Goal: Find specific fact: Find specific fact

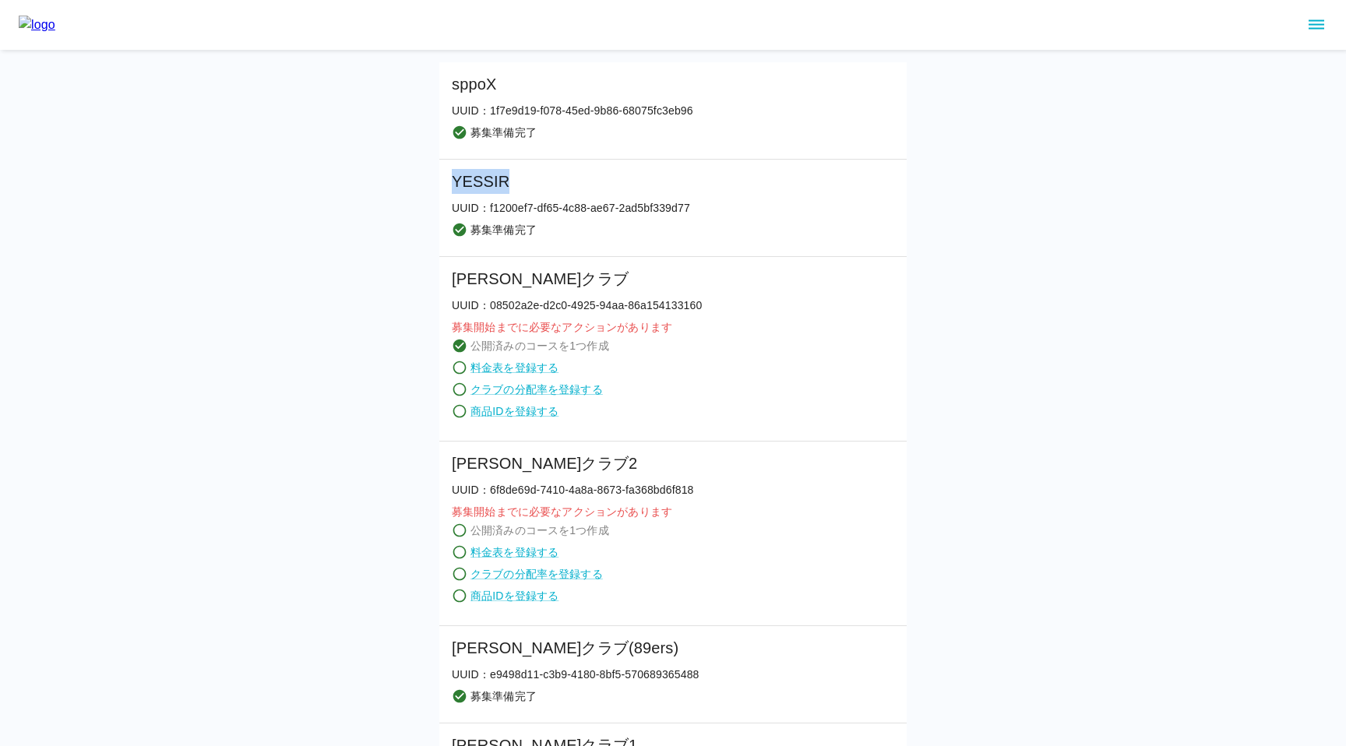
drag, startPoint x: 453, startPoint y: 176, endPoint x: 634, endPoint y: 184, distance: 181.7
click at [634, 184] on h6 "YESSIR" at bounding box center [571, 181] width 238 height 25
copy h6 "YESSIR"
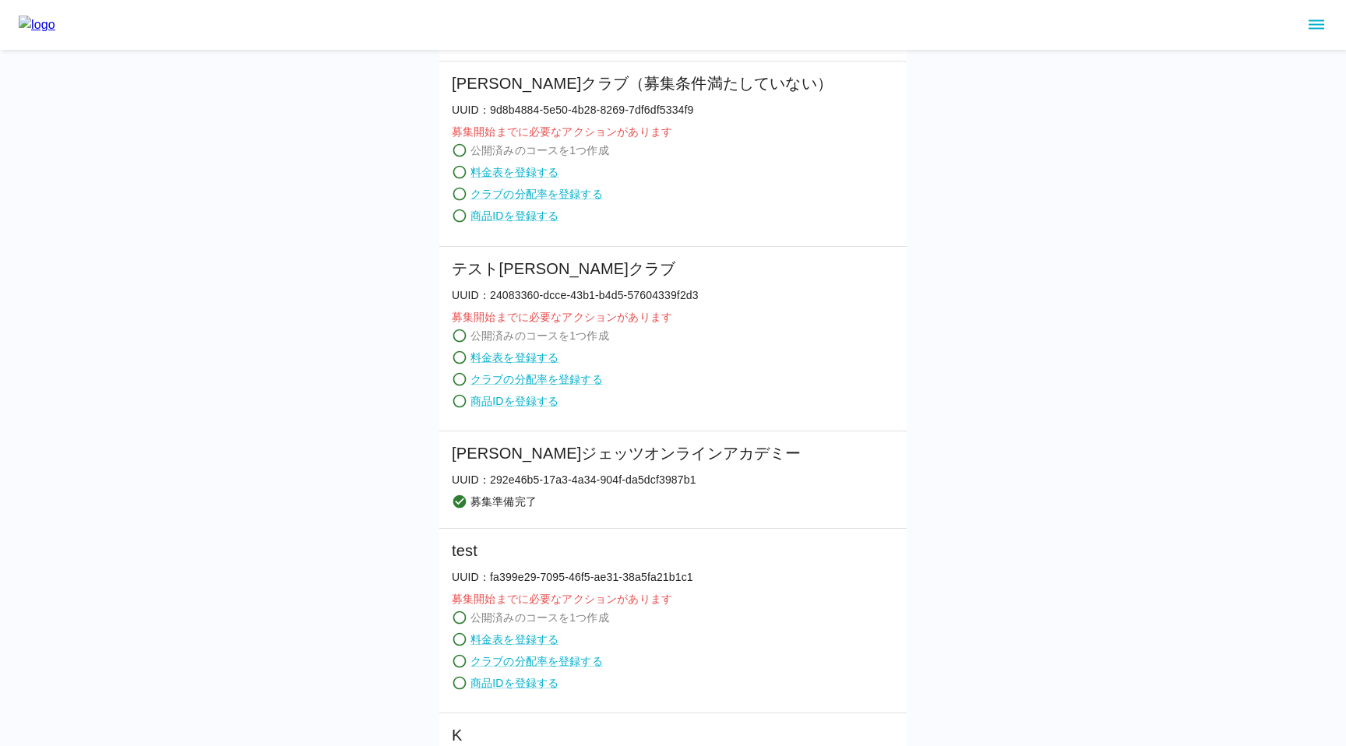
scroll to position [993, 0]
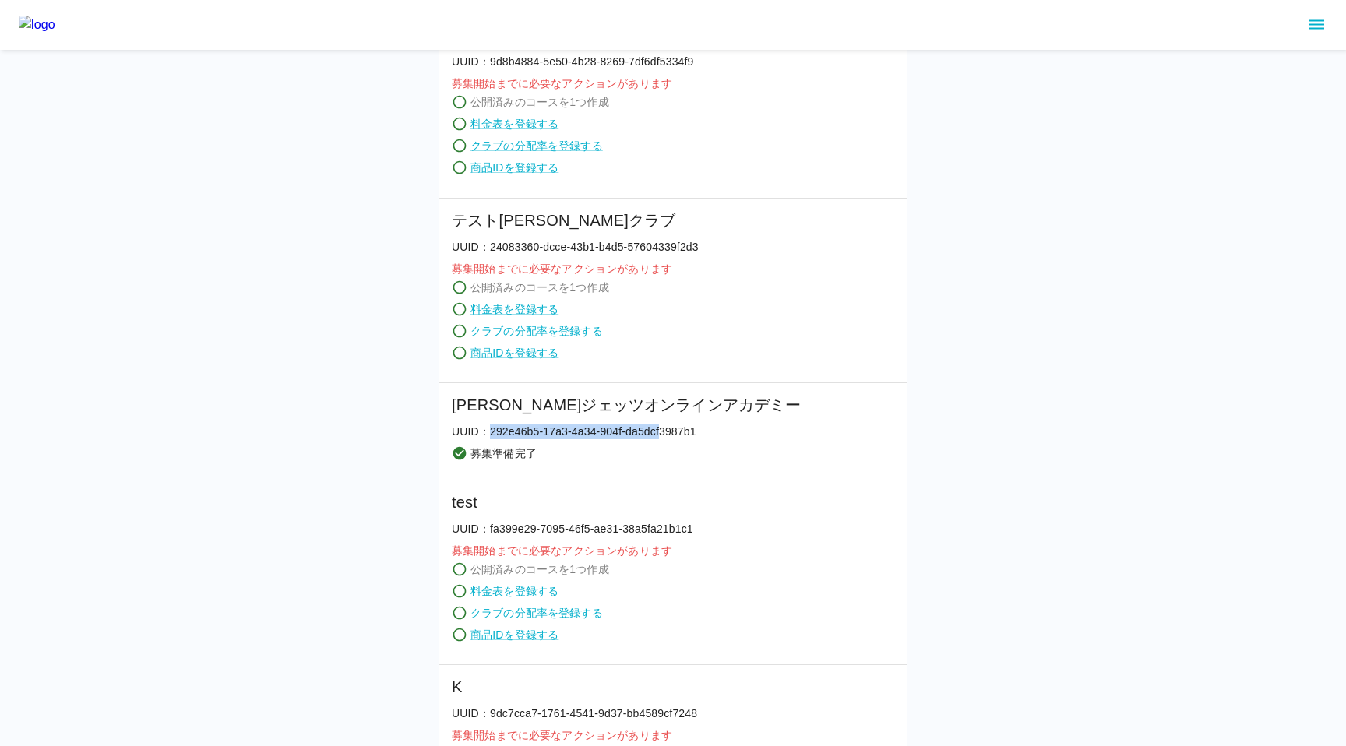
drag, startPoint x: 490, startPoint y: 430, endPoint x: 660, endPoint y: 429, distance: 169.9
click at [661, 429] on p "UUID： 292e46b5-17a3-4a34-904f-da5dcf3987b1" at bounding box center [627, 432] width 350 height 16
drag, startPoint x: 450, startPoint y: 400, endPoint x: 709, endPoint y: 404, distance: 258.7
click at [711, 404] on li "[PERSON_NAME]ジェッツオンラインアカデミー UUID： 292e46b5-17a3-4a34-904f-da5dcf3987b1 募集準備完了" at bounding box center [672, 431] width 467 height 97
copy h6 "[PERSON_NAME]ジェッツオンラインアカデミー"
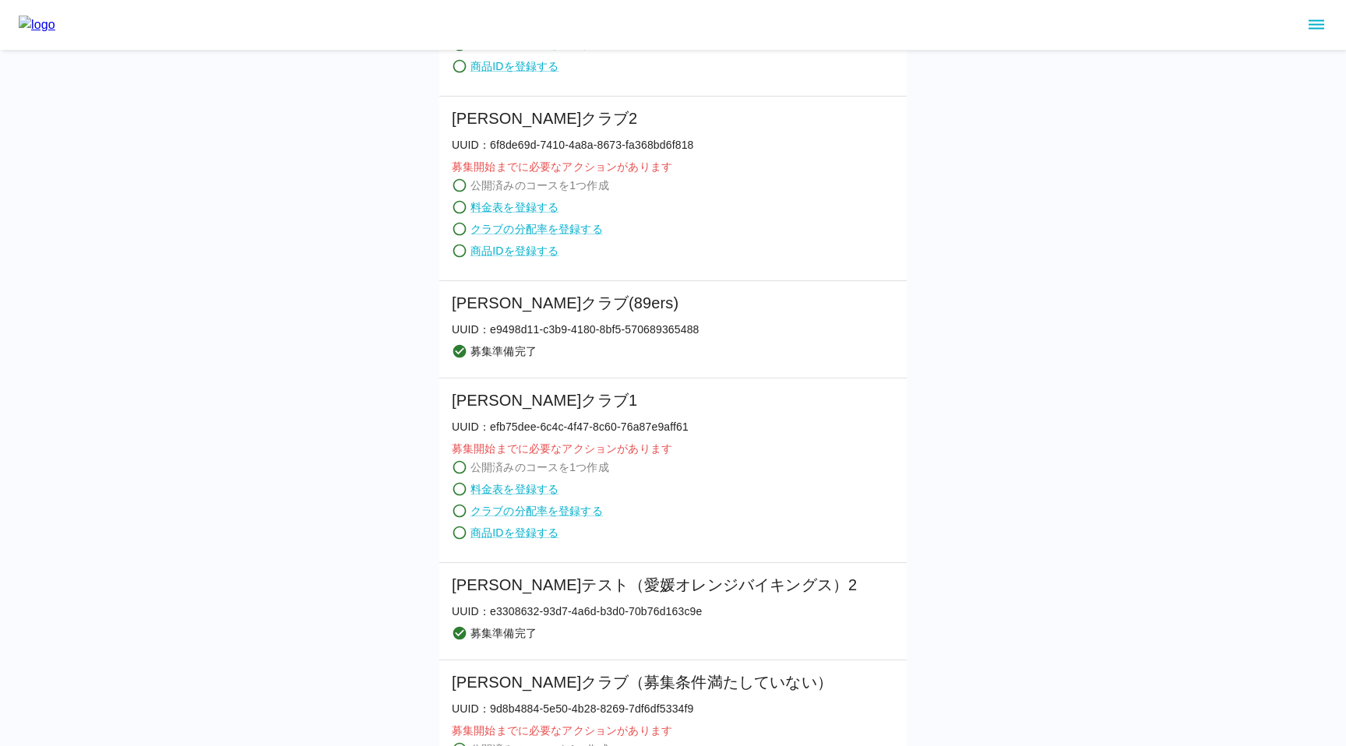
scroll to position [0, 0]
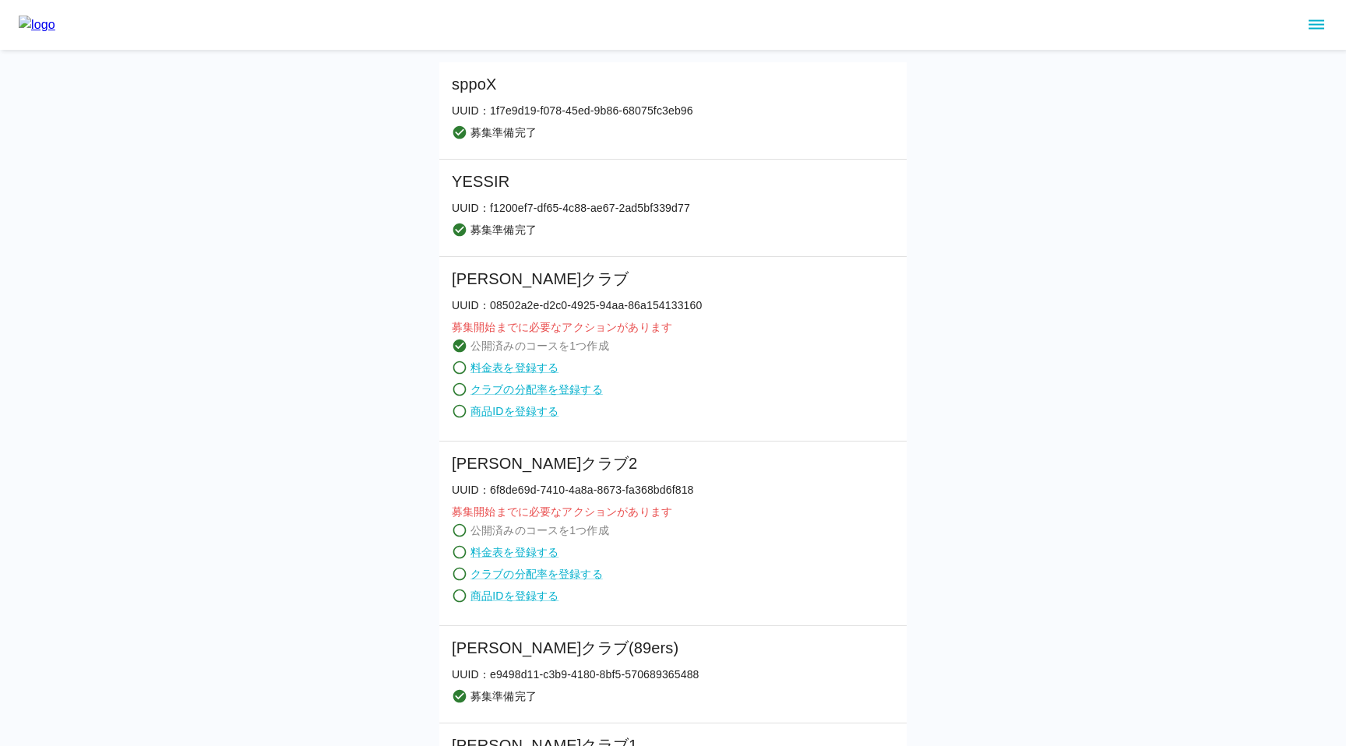
click at [508, 240] on div "募集準備完了" at bounding box center [571, 236] width 238 height 28
drag, startPoint x: 491, startPoint y: 208, endPoint x: 693, endPoint y: 202, distance: 202.7
click at [693, 202] on li "YESSIR UUID： f1200ef7-df65-4c88-ae67-2ad5bf339d77 募集準備完了" at bounding box center [672, 208] width 467 height 97
copy p "f1200ef7-df65-4c88-ae67-2ad5bf339d77"
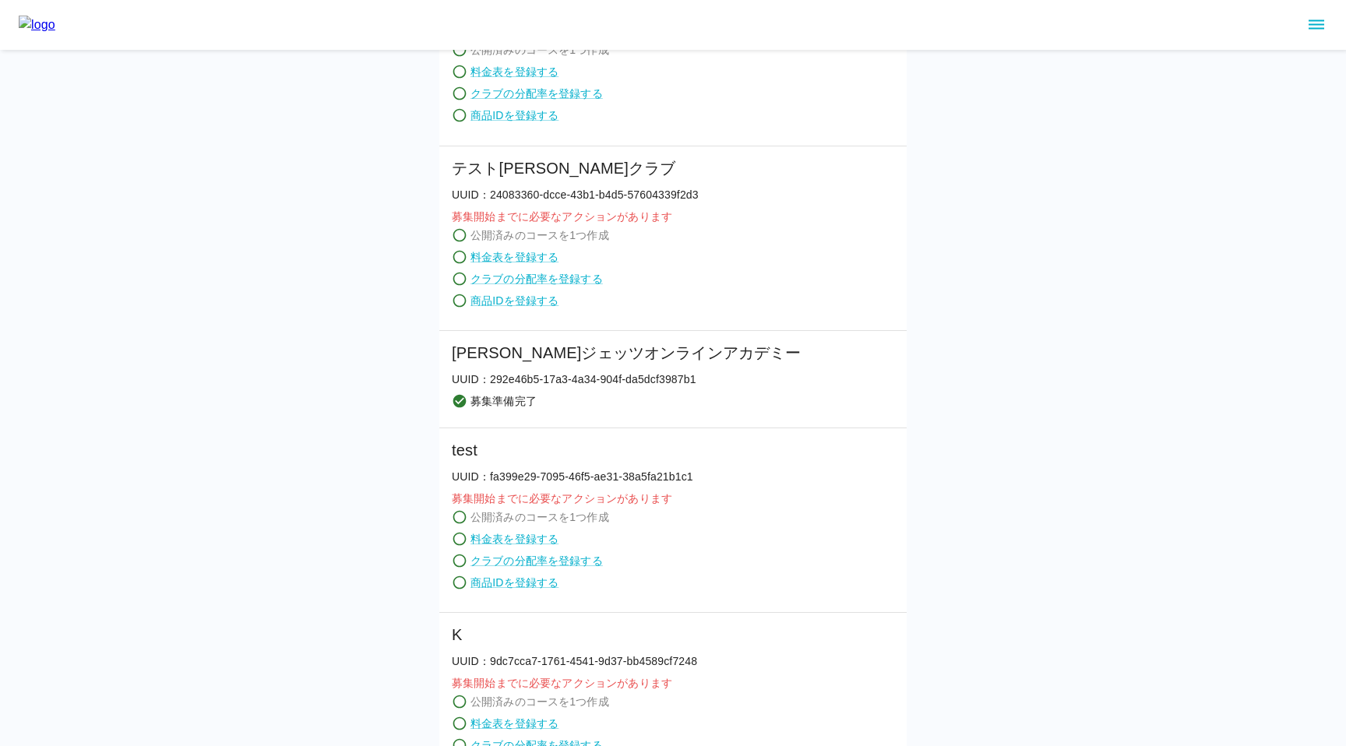
scroll to position [1068, 0]
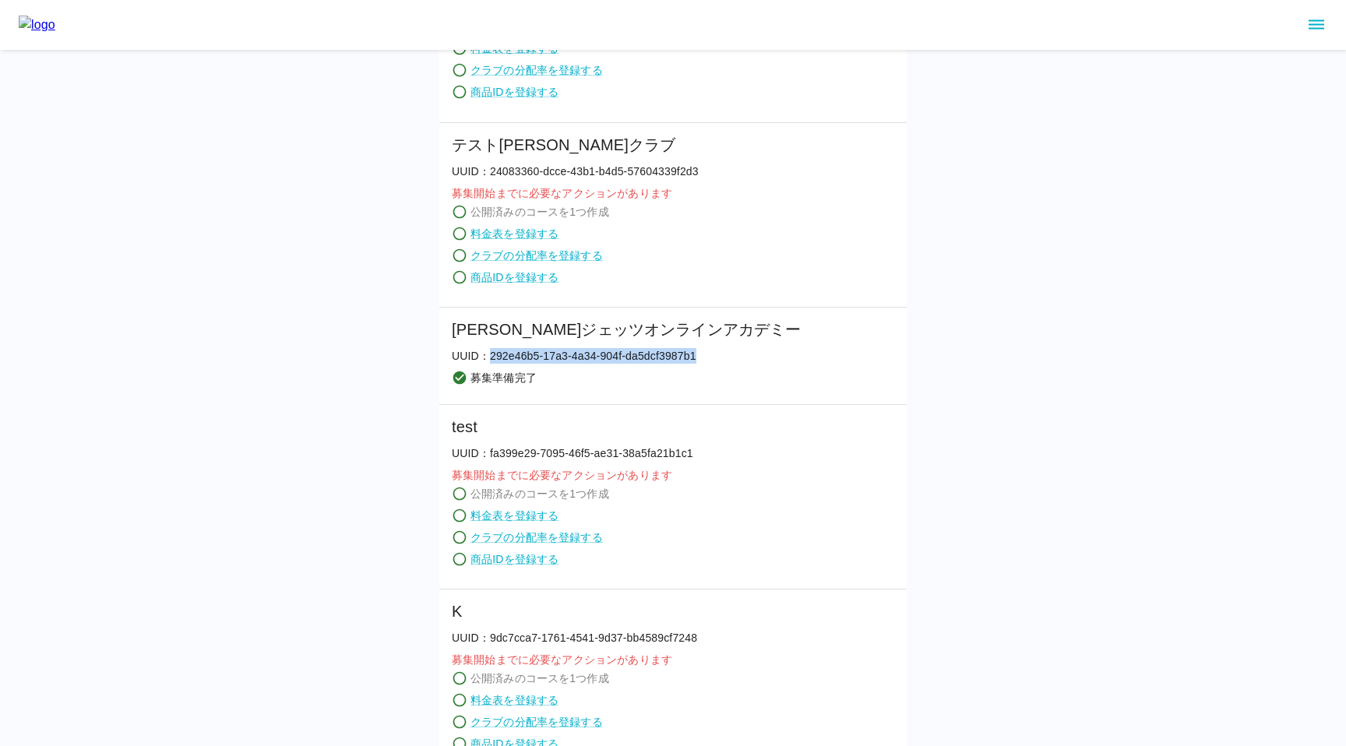
drag, startPoint x: 490, startPoint y: 358, endPoint x: 696, endPoint y: 358, distance: 205.7
click at [696, 358] on p "UUID： 292e46b5-17a3-4a34-904f-da5dcf3987b1" at bounding box center [627, 356] width 350 height 16
copy p "292e46b5-17a3-4a34-904f-da5dcf3987b1"
